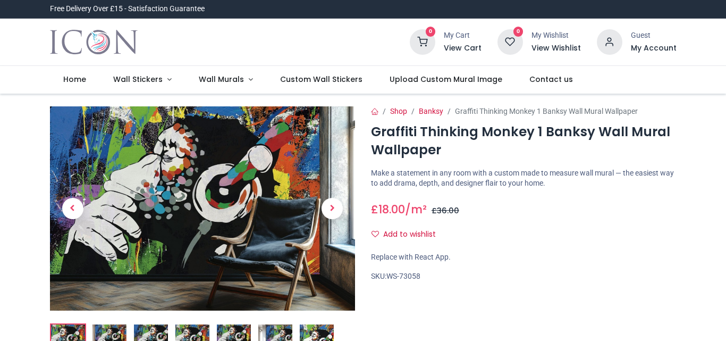
scroll to position [159, 0]
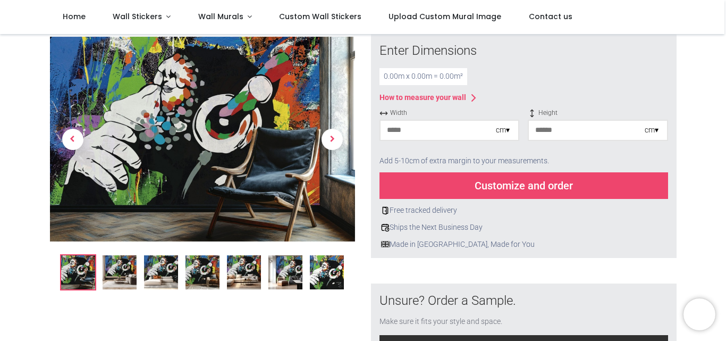
scroll to position [106, 0]
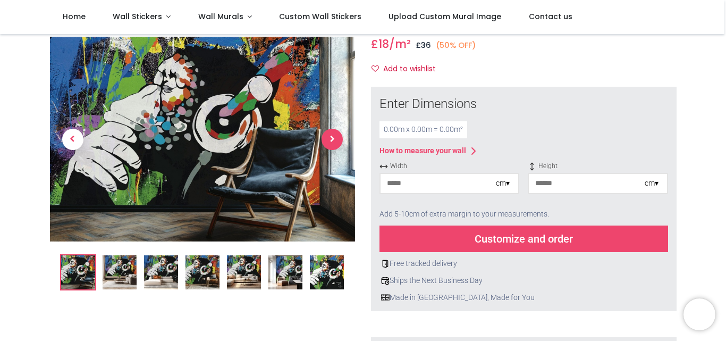
click at [335, 141] on span "Next" at bounding box center [331, 139] width 21 height 21
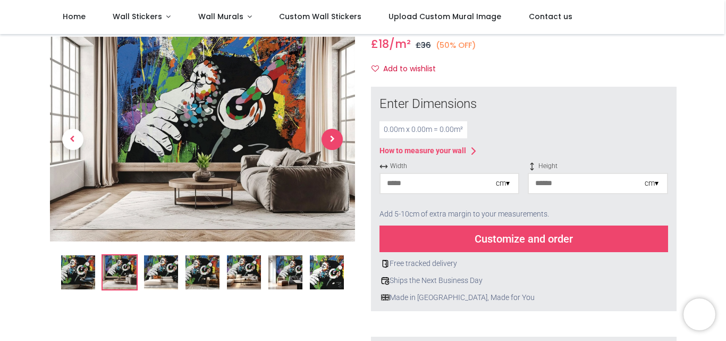
click at [335, 141] on span "Next" at bounding box center [331, 139] width 21 height 21
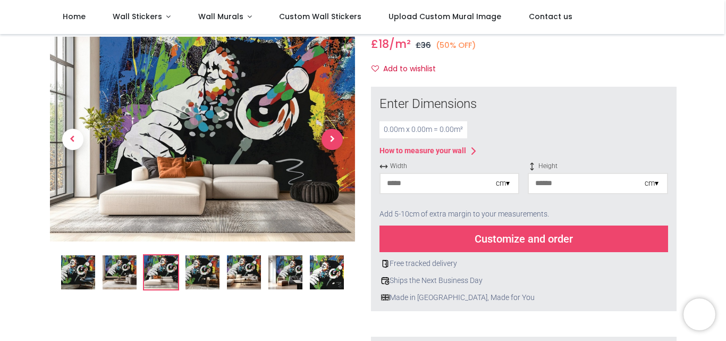
click at [335, 141] on span "Next" at bounding box center [331, 139] width 21 height 21
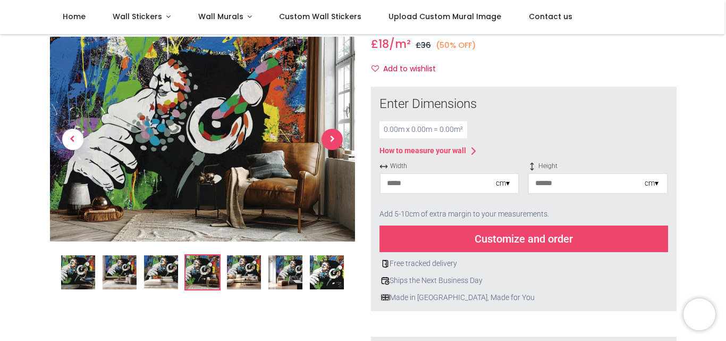
click at [335, 141] on span "Next" at bounding box center [331, 139] width 21 height 21
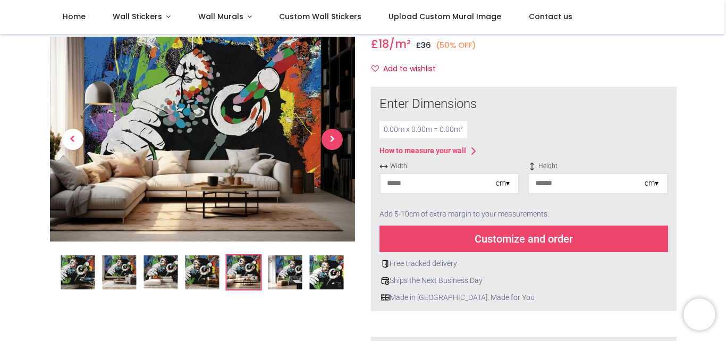
click at [335, 141] on span "Next" at bounding box center [331, 139] width 21 height 21
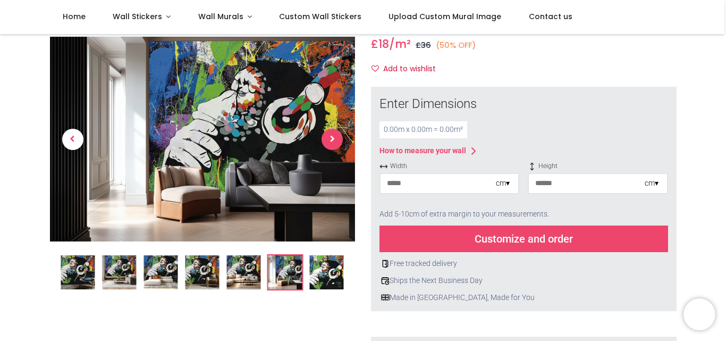
click at [335, 141] on span "Next" at bounding box center [331, 139] width 21 height 21
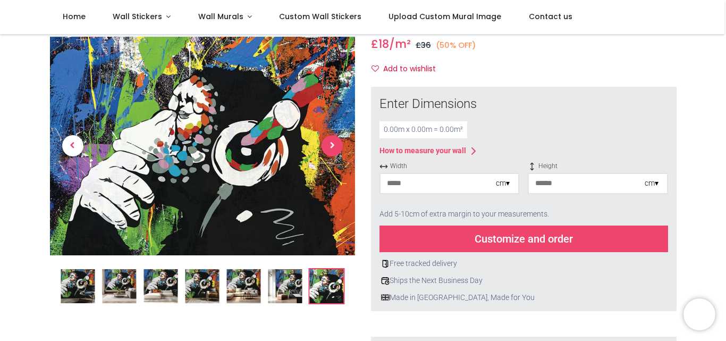
click at [335, 141] on span "Next" at bounding box center [331, 145] width 21 height 21
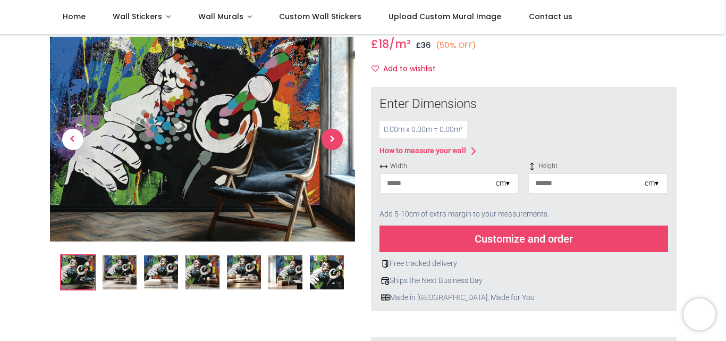
click at [335, 141] on span "Next" at bounding box center [331, 139] width 21 height 21
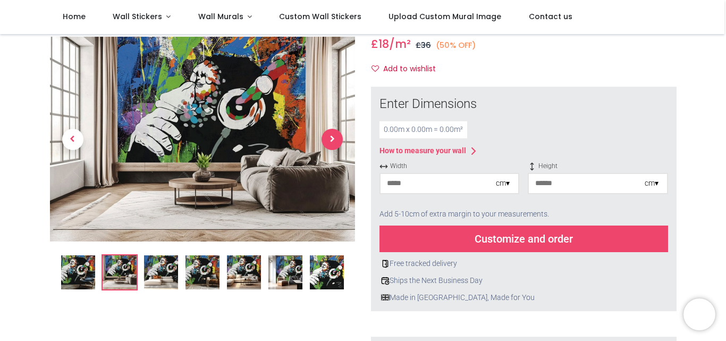
click at [335, 141] on span "Next" at bounding box center [331, 139] width 21 height 21
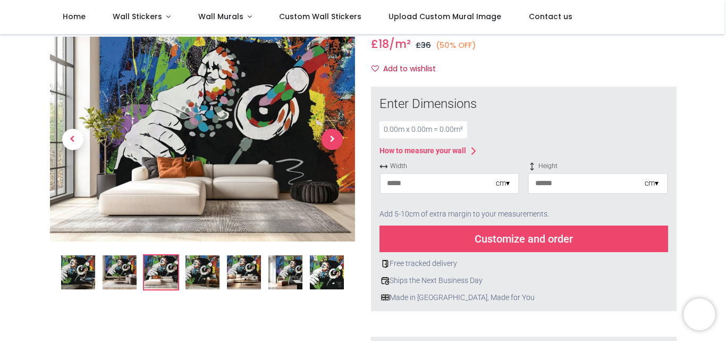
click at [335, 141] on span "Next" at bounding box center [331, 139] width 21 height 21
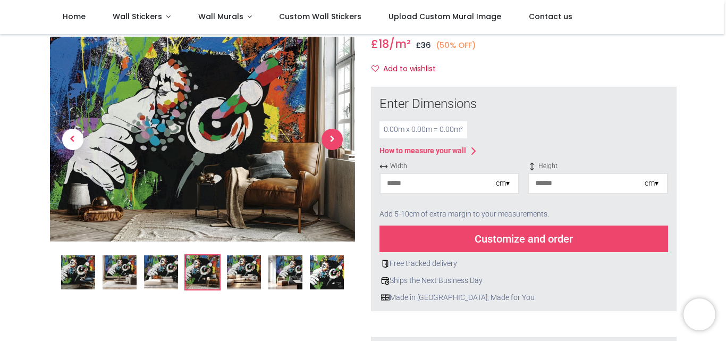
click at [335, 141] on span "Next" at bounding box center [331, 139] width 21 height 21
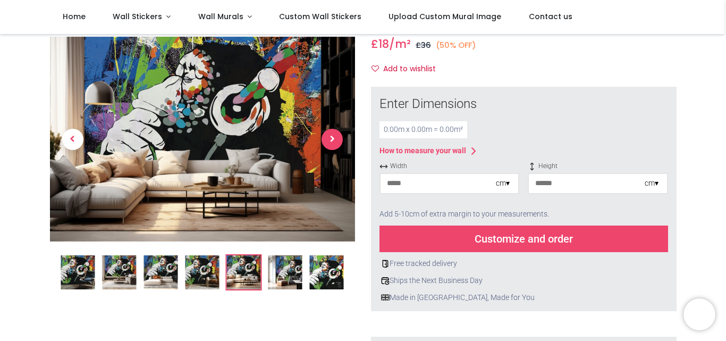
click at [335, 141] on span "Next" at bounding box center [331, 139] width 21 height 21
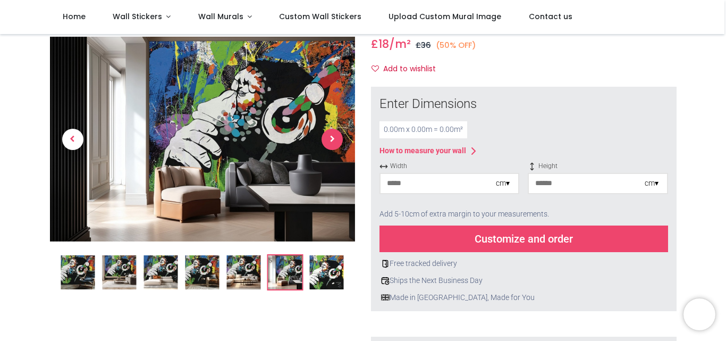
click at [335, 141] on span "Next" at bounding box center [331, 139] width 21 height 21
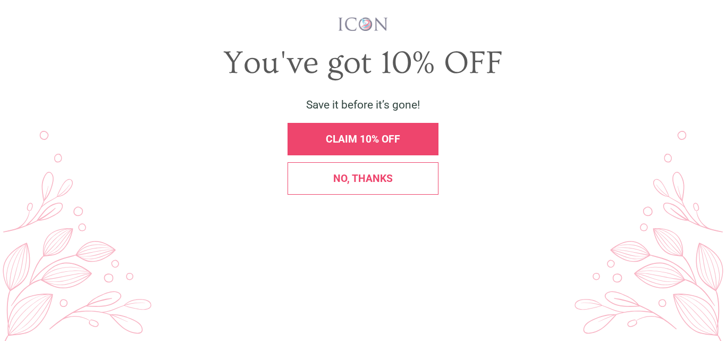
scroll to position [0, 0]
